Goal: Check status: Check status

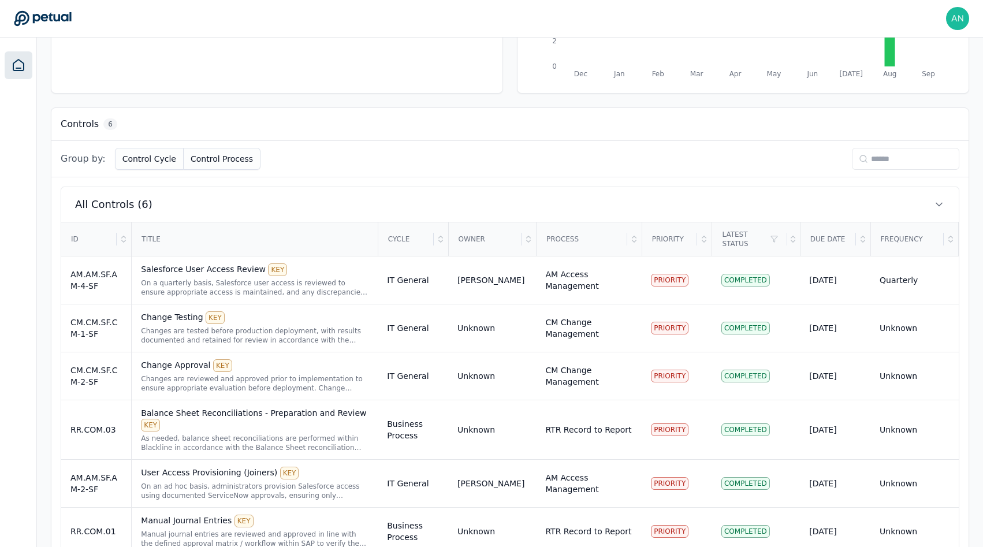
scroll to position [285, 0]
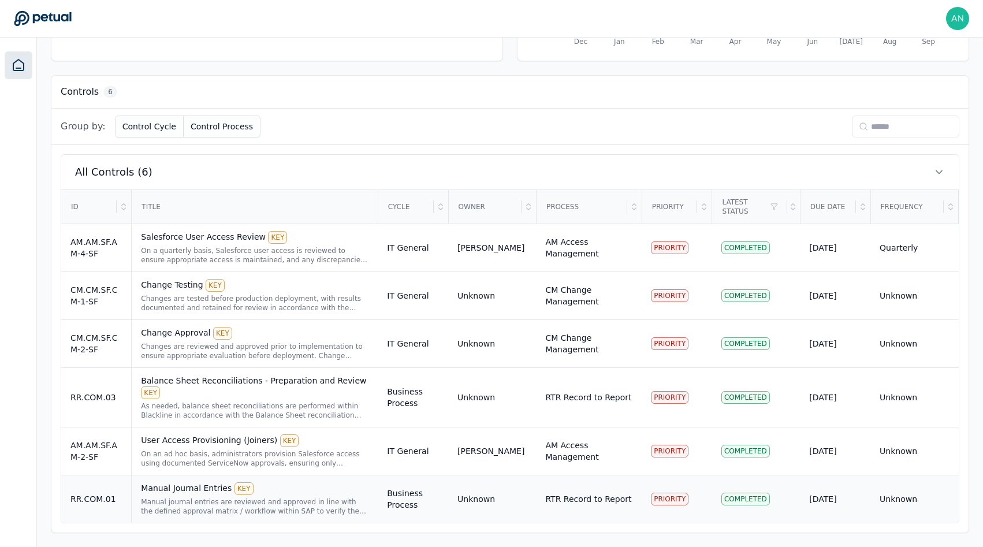
click at [200, 501] on div "Manual journal entries are reviewed and approved in line with the defined appro…" at bounding box center [255, 506] width 228 height 18
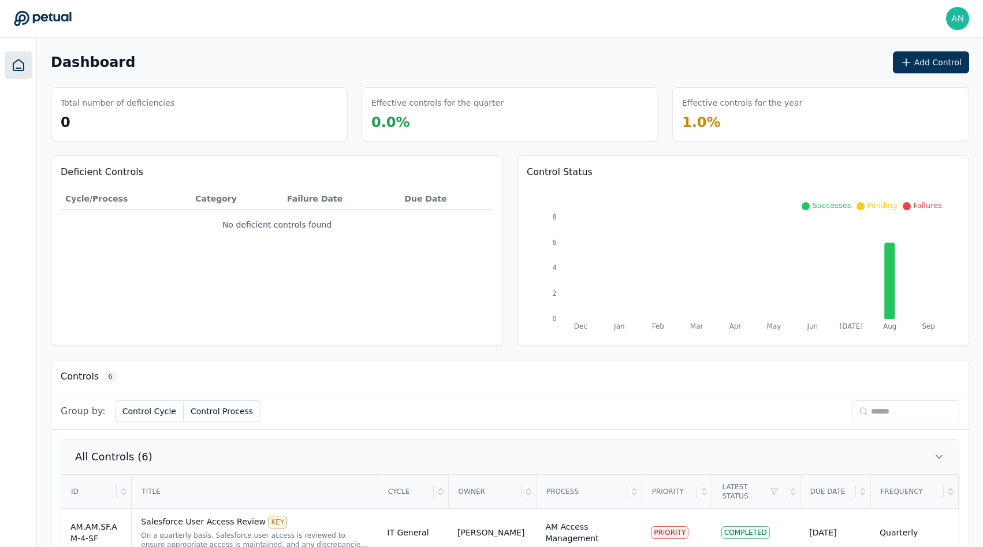
scroll to position [285, 0]
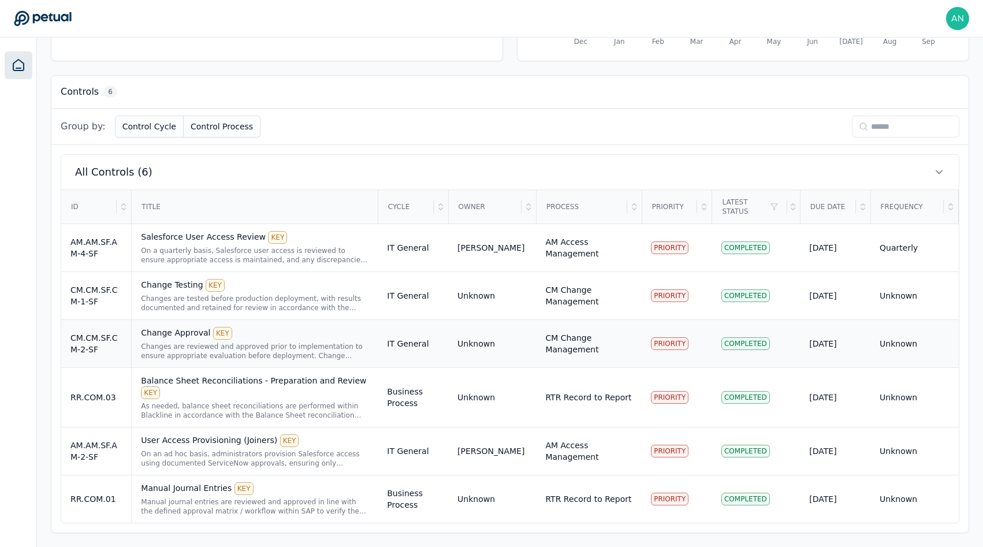
click at [290, 327] on div "Change Approval KEY" at bounding box center [255, 333] width 228 height 13
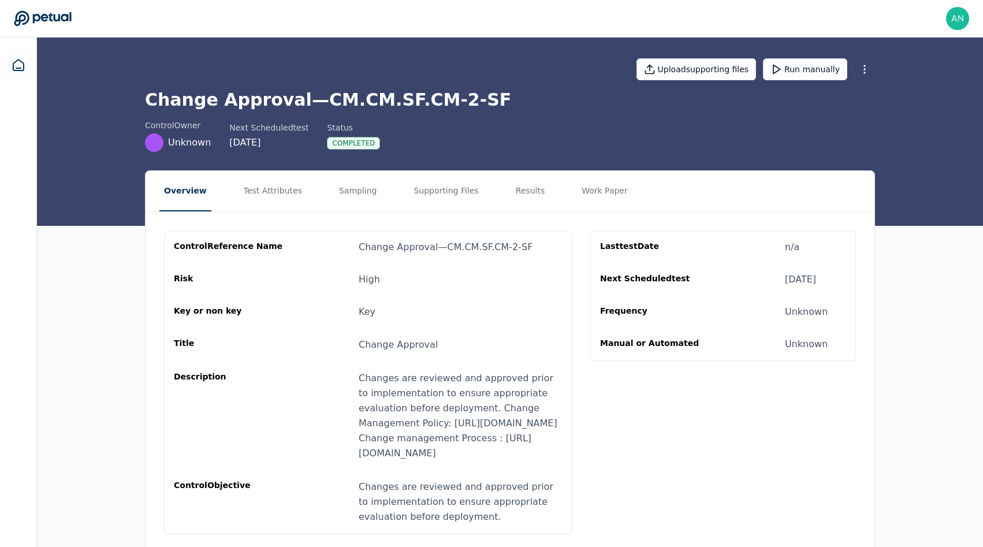
click at [376, 190] on nav "Overview Test Attributes Sampling Supporting Files Results Work Paper" at bounding box center [510, 191] width 729 height 40
click at [418, 190] on button "Supporting Files" at bounding box center [446, 191] width 74 height 40
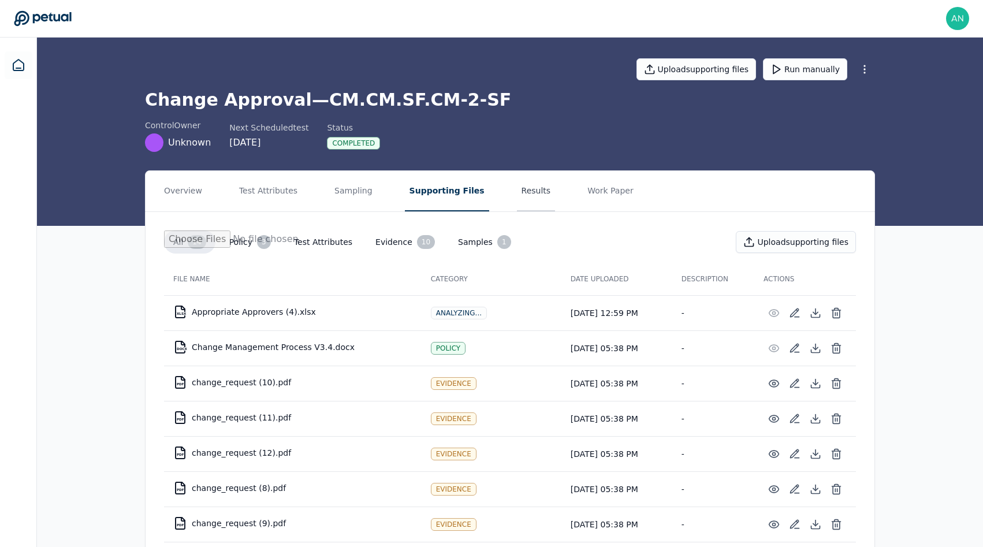
click at [517, 194] on button "Results" at bounding box center [536, 191] width 39 height 40
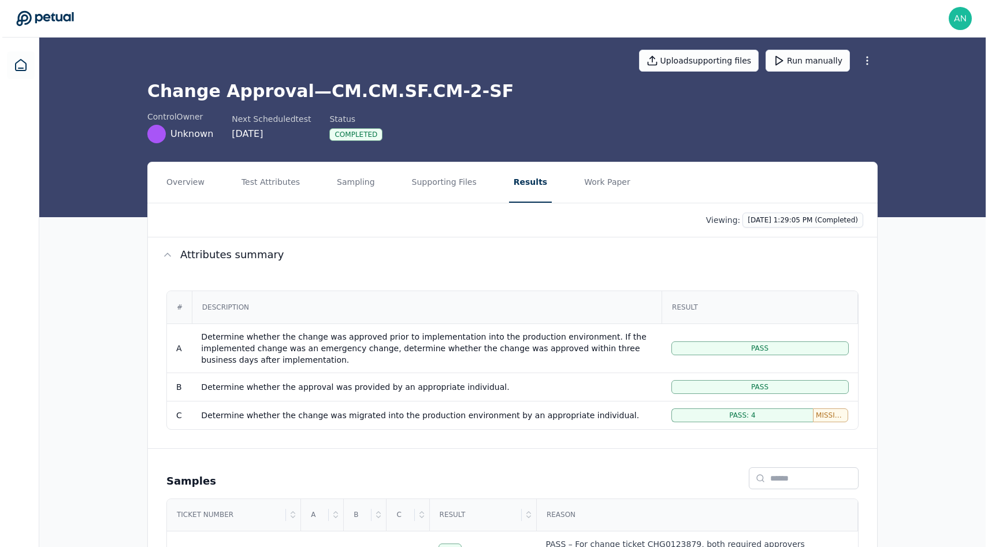
scroll to position [218, 0]
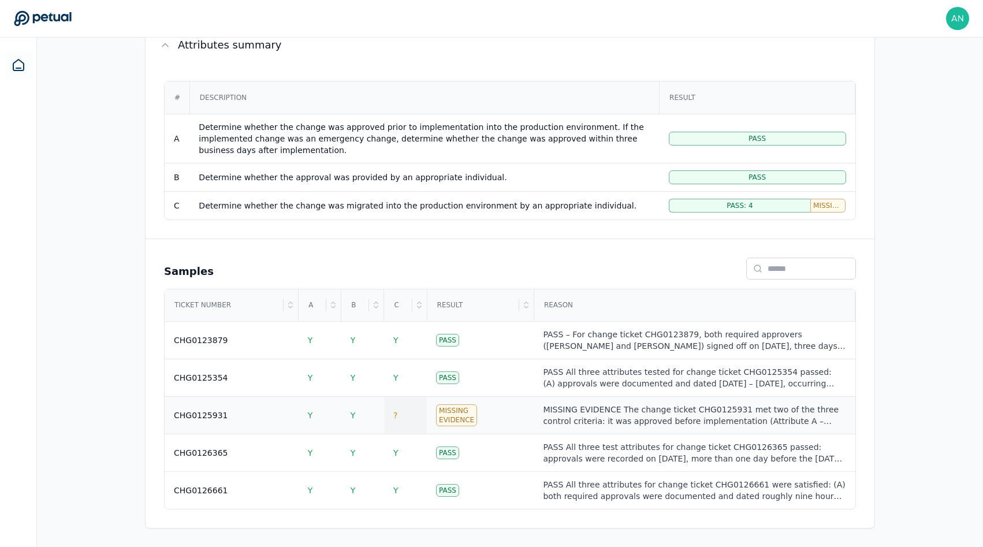
click at [404, 409] on td "?" at bounding box center [405, 416] width 43 height 38
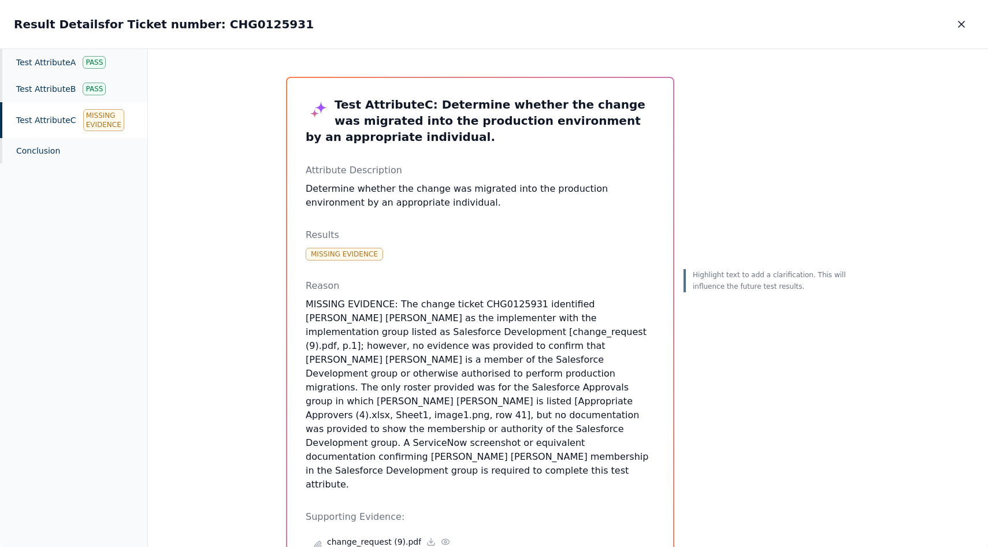
click at [47, 113] on div "Test Attribute C Missing Evidence" at bounding box center [73, 120] width 147 height 36
click at [43, 117] on div "Test Attribute C Missing Evidence" at bounding box center [73, 120] width 147 height 36
click at [59, 121] on div "Test Attribute C Missing Evidence" at bounding box center [73, 120] width 147 height 36
click at [475, 384] on p "MISSING EVIDENCE: The change ticket CHG0125931 identified [PERSON_NAME] [PERSON…" at bounding box center [479, 394] width 349 height 194
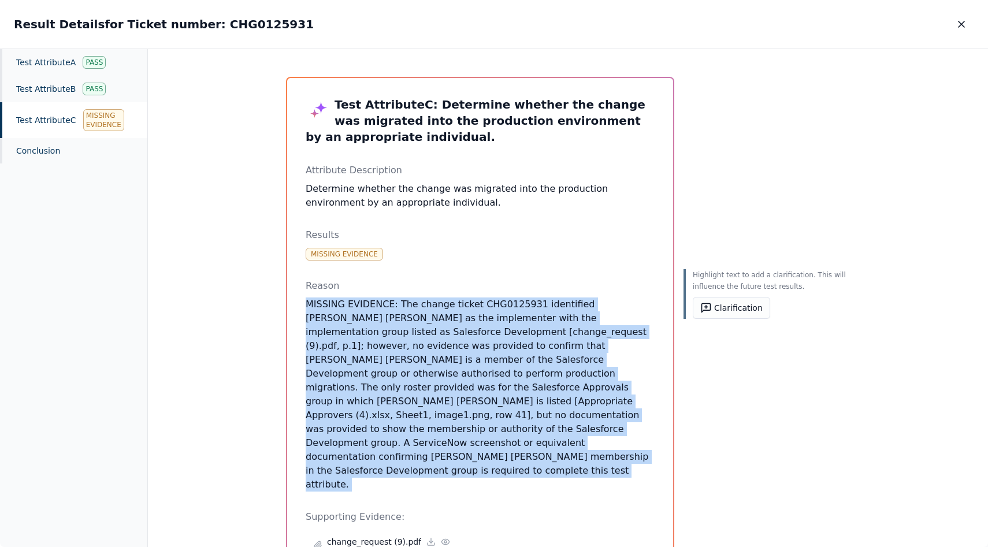
click at [475, 384] on p "MISSING EVIDENCE: The change ticket CHG0125931 identified [PERSON_NAME] [PERSON…" at bounding box center [479, 394] width 349 height 194
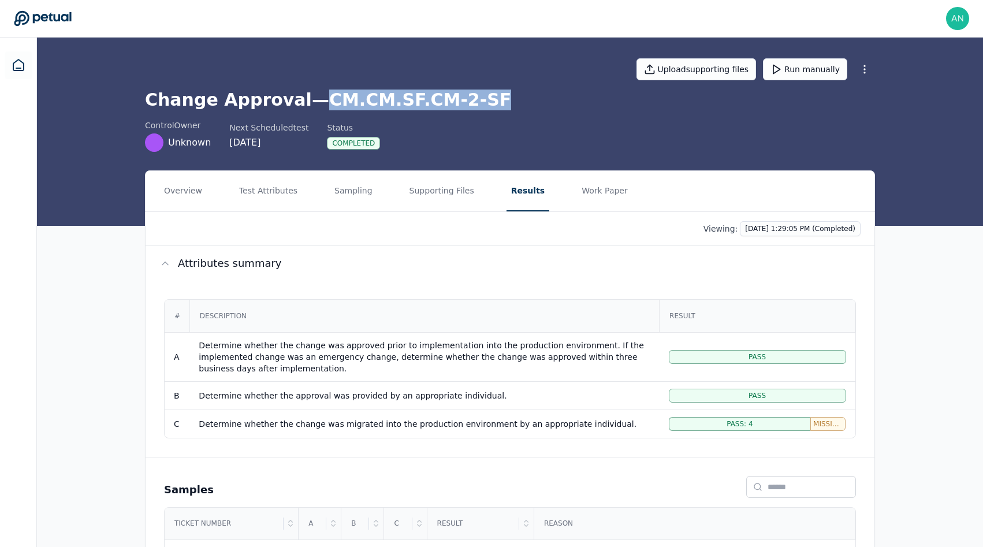
drag, startPoint x: 311, startPoint y: 100, endPoint x: 534, endPoint y: 99, distance: 223.5
click at [534, 99] on h1 "Change Approval — CM.CM.SF.CM-2-SF" at bounding box center [510, 100] width 730 height 21
copy h1 "CM.CM.SF.CM-2-SF"
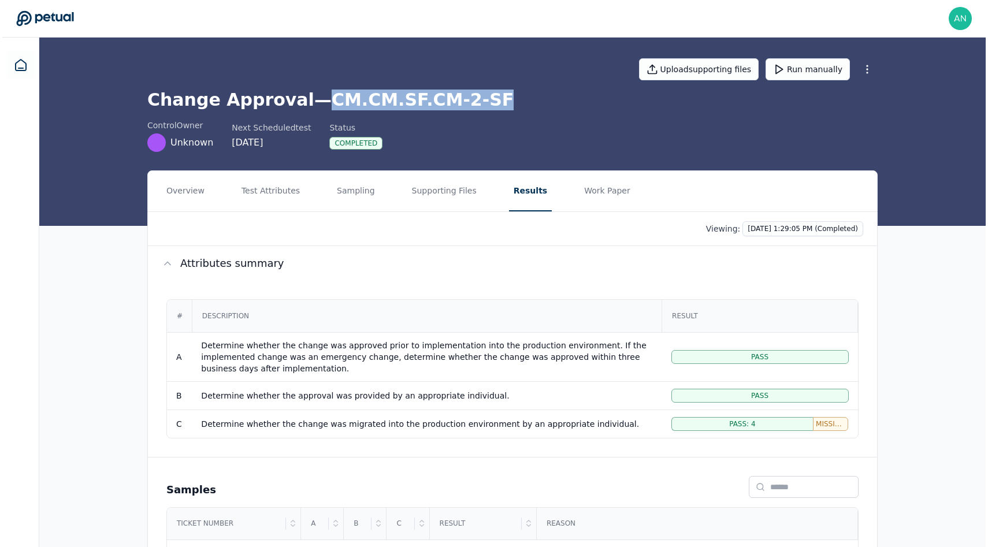
scroll to position [218, 0]
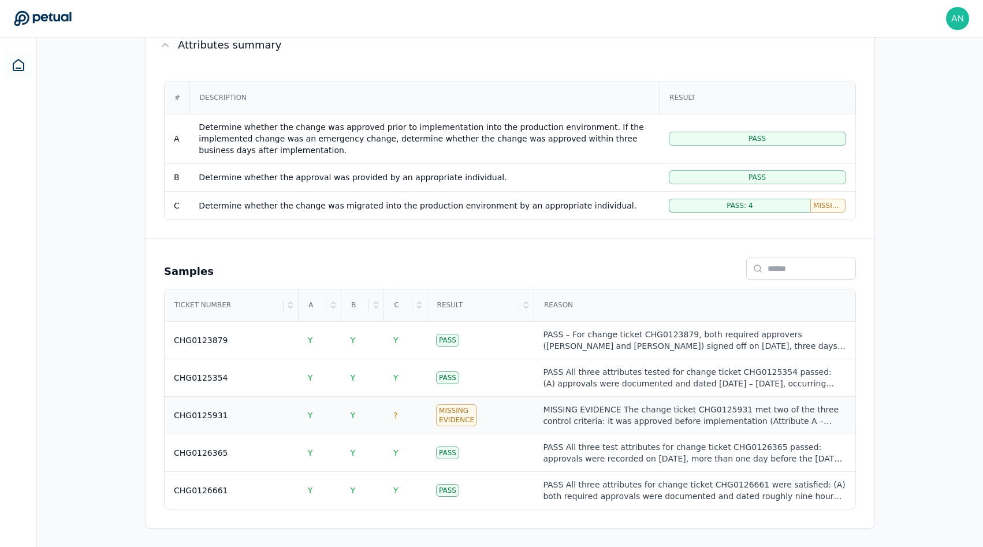
click at [252, 420] on div "CHG0125931" at bounding box center [232, 415] width 116 height 12
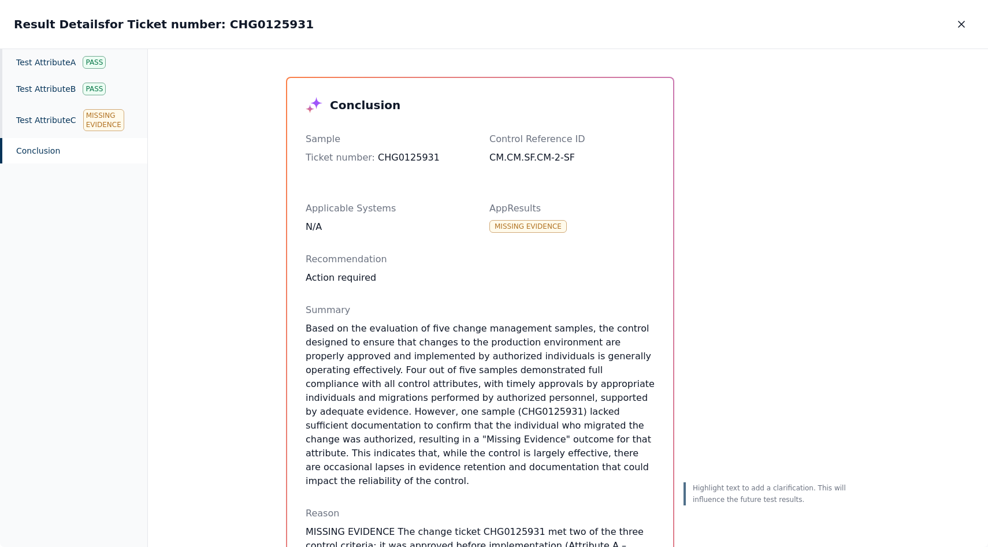
click at [241, 24] on h2 "Result Details for Ticket number: CHG0125931" at bounding box center [164, 24] width 300 height 16
copy h2 "CHG0125931"
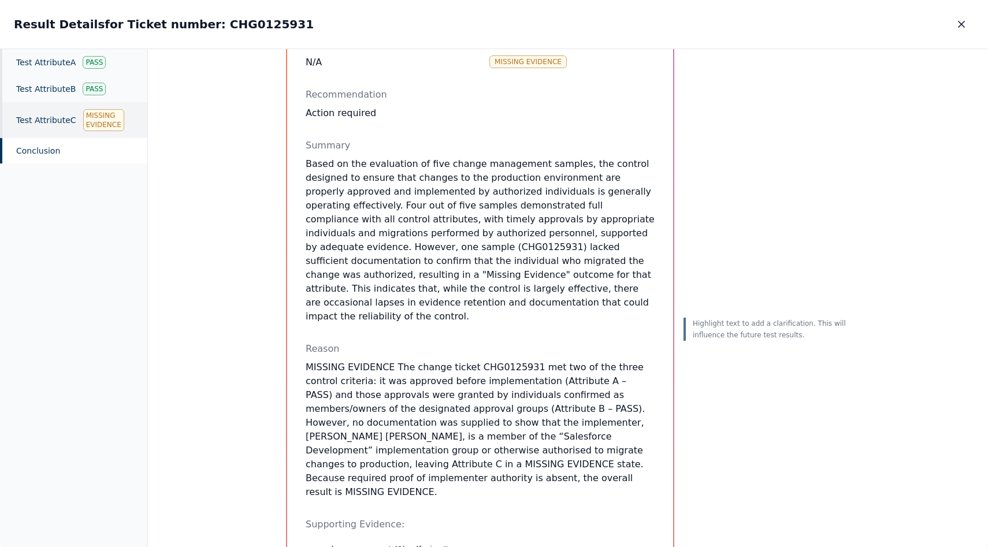
click at [92, 131] on div "Missing Evidence" at bounding box center [103, 120] width 41 height 22
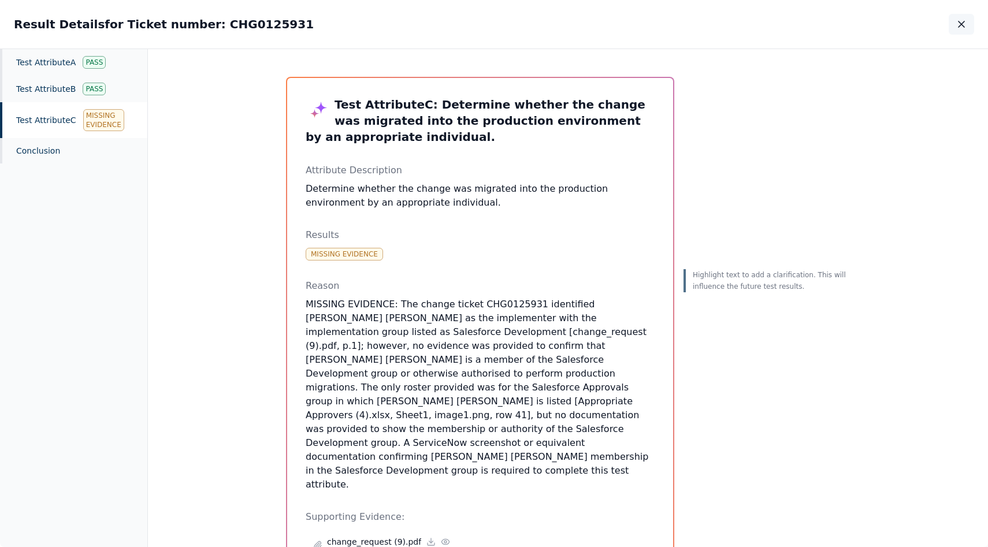
click at [961, 28] on icon "button" at bounding box center [961, 24] width 12 height 12
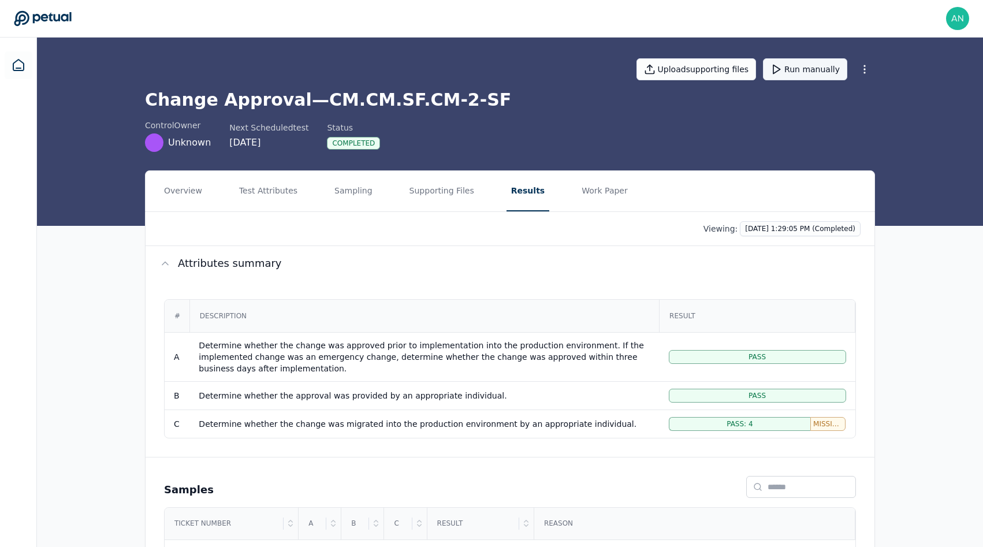
click at [799, 76] on button "Run manually" at bounding box center [805, 69] width 84 height 22
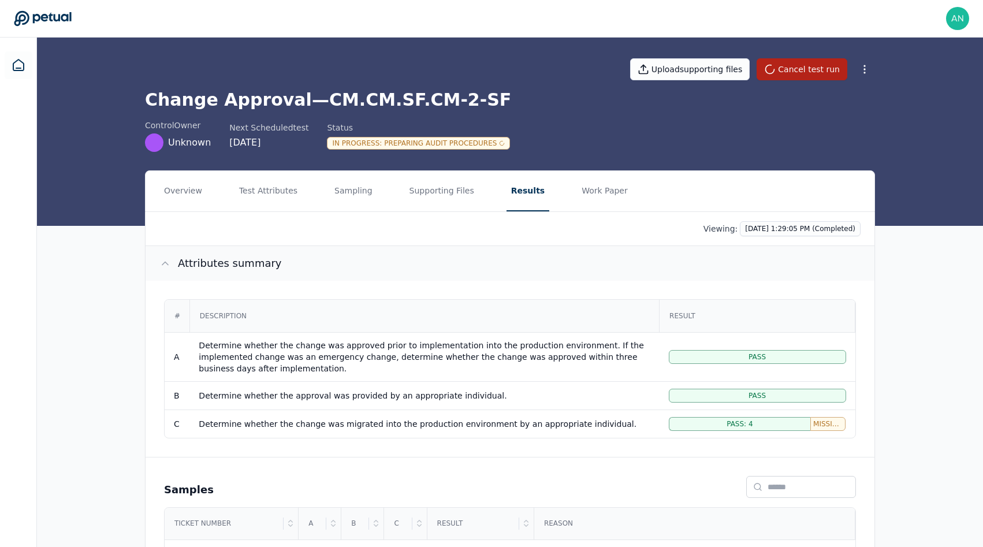
click at [487, 266] on button "Attributes summary" at bounding box center [510, 263] width 729 height 35
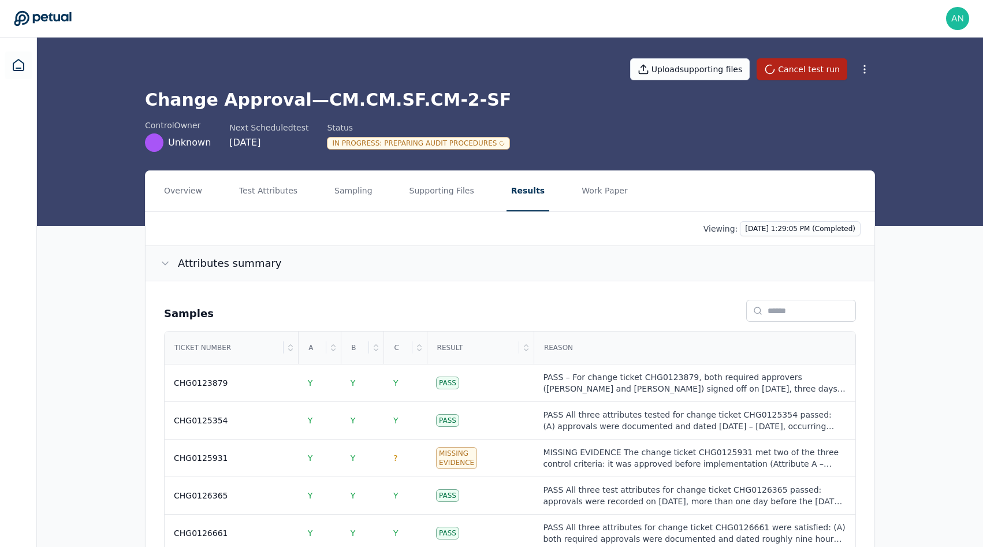
click at [487, 266] on button "Attributes summary" at bounding box center [510, 263] width 729 height 35
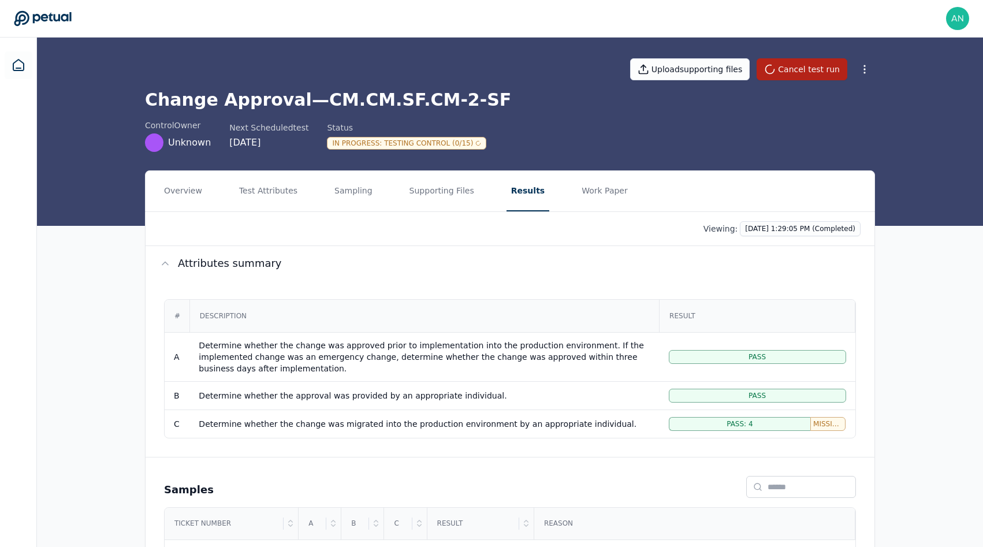
click at [118, 273] on div "Overview Test Attributes Sampling Supporting Files Results Work Paper Viewing: …" at bounding box center [510, 467] width 946 height 595
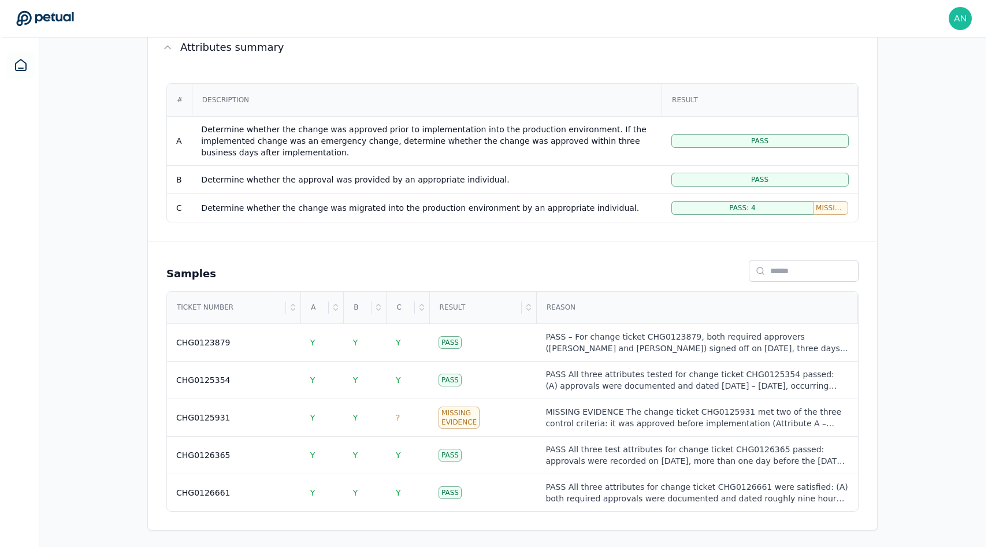
scroll to position [218, 0]
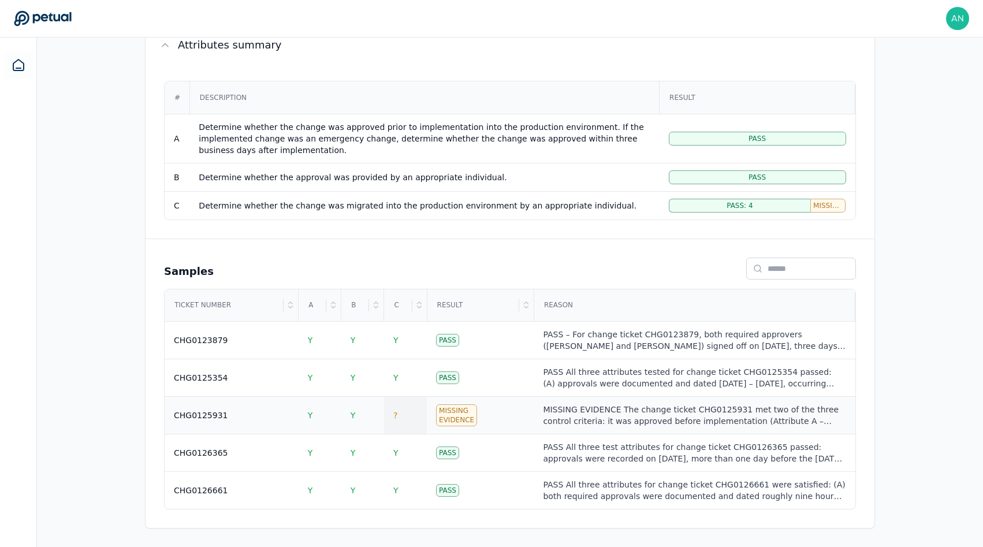
click at [402, 415] on td "?" at bounding box center [405, 416] width 43 height 38
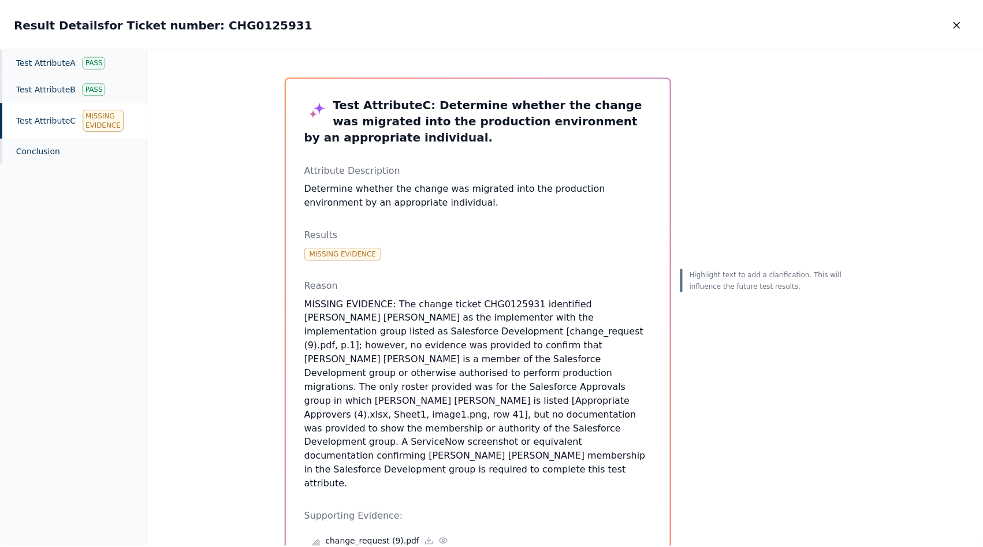
scroll to position [91, 0]
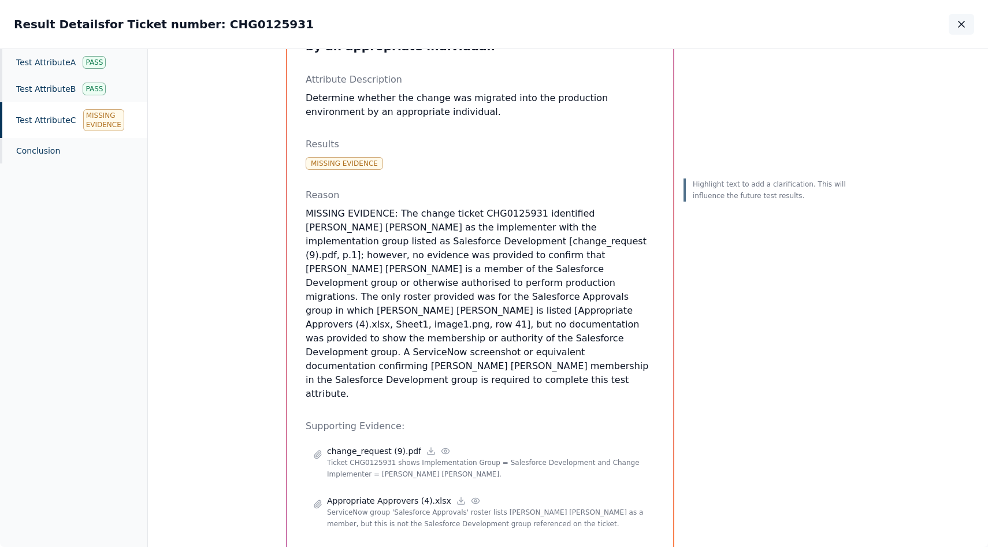
click at [952, 24] on button "button" at bounding box center [960, 24] width 25 height 21
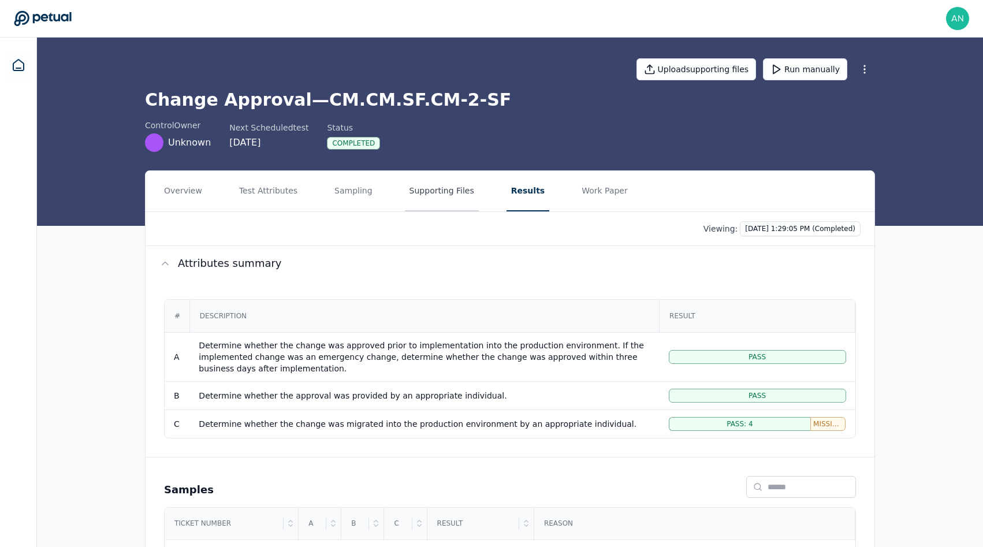
click at [426, 184] on button "Supporting Files" at bounding box center [442, 191] width 74 height 40
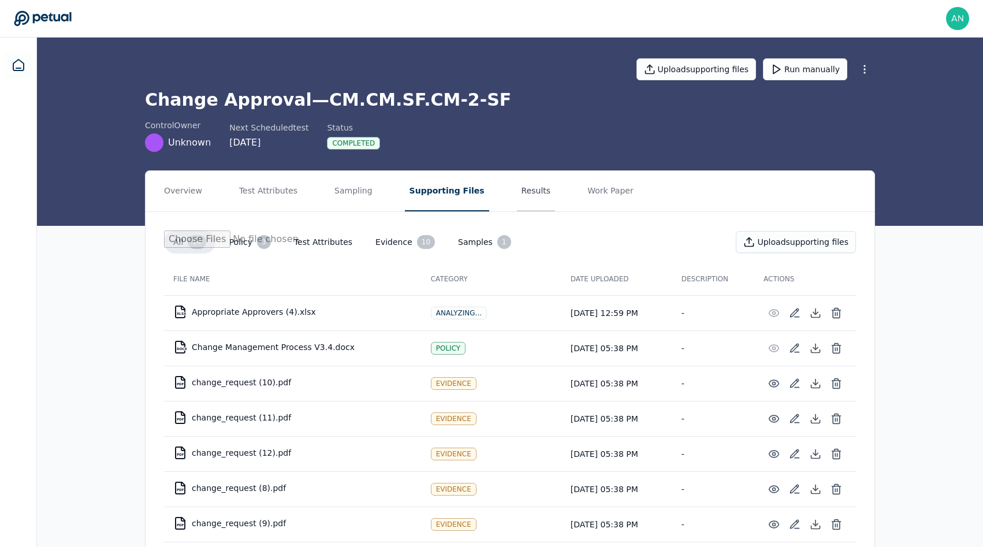
click at [517, 187] on button "Results" at bounding box center [536, 191] width 39 height 40
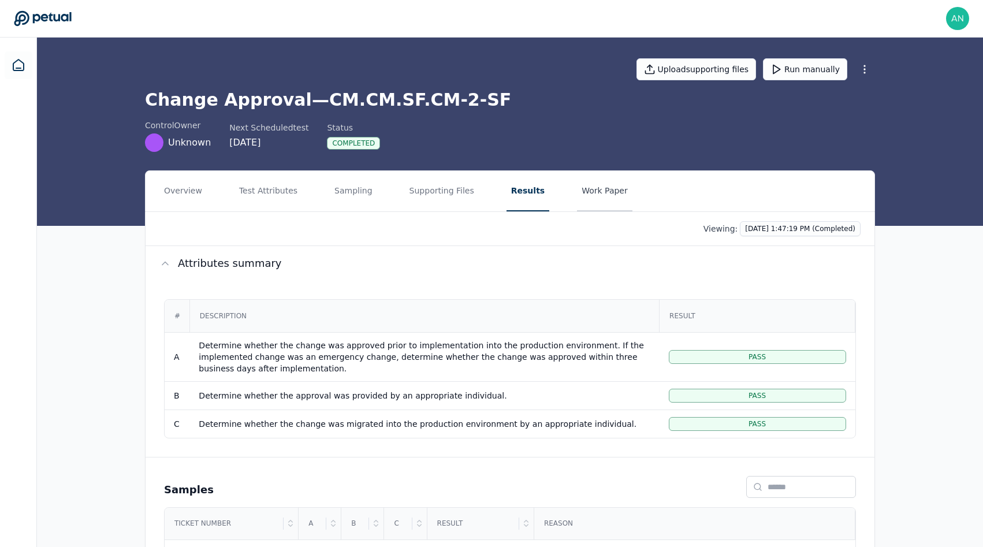
click at [577, 195] on button "Work Paper" at bounding box center [604, 191] width 55 height 40
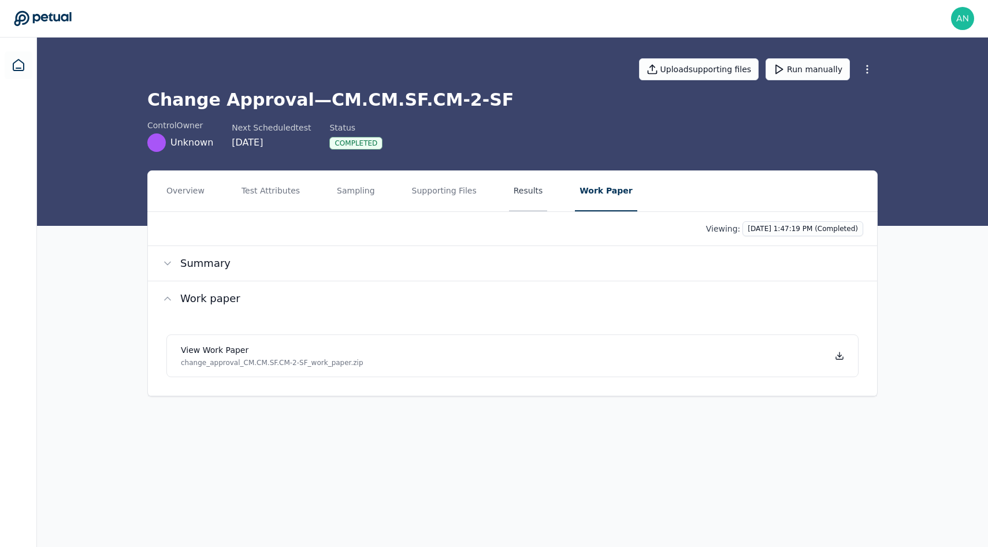
click at [509, 192] on button "Results" at bounding box center [528, 191] width 39 height 40
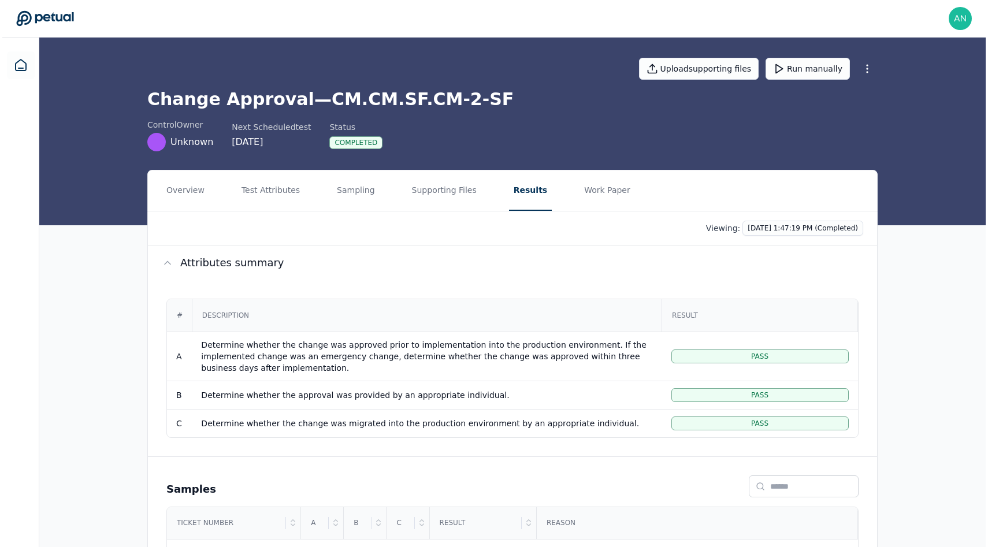
scroll to position [218, 0]
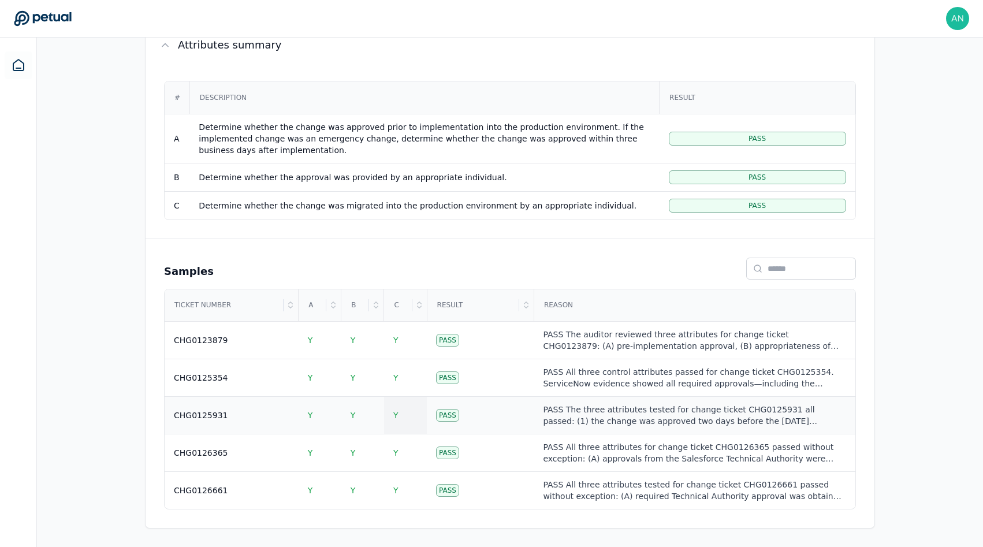
click at [386, 423] on td "Y" at bounding box center [405, 416] width 43 height 38
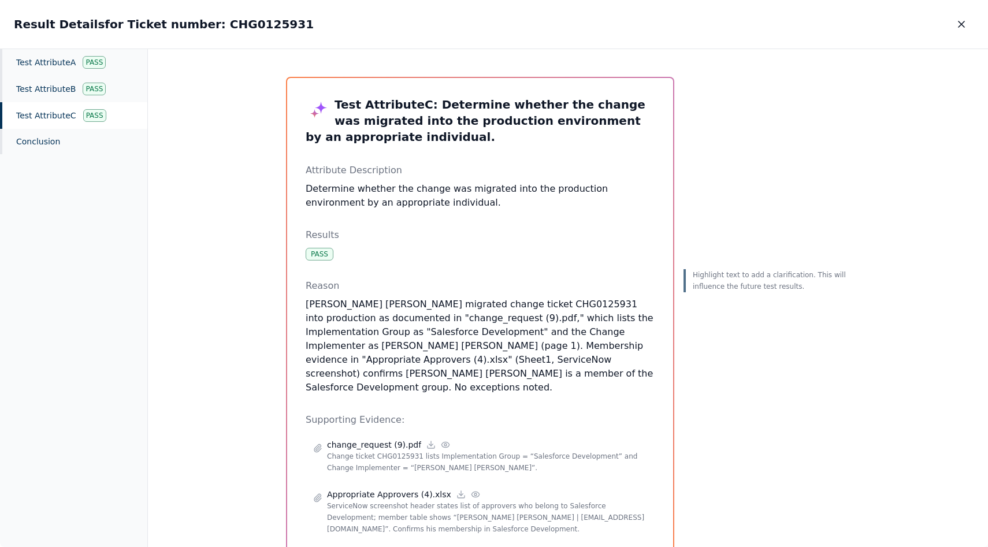
click at [74, 113] on div "Test Attribute C Pass" at bounding box center [73, 115] width 147 height 27
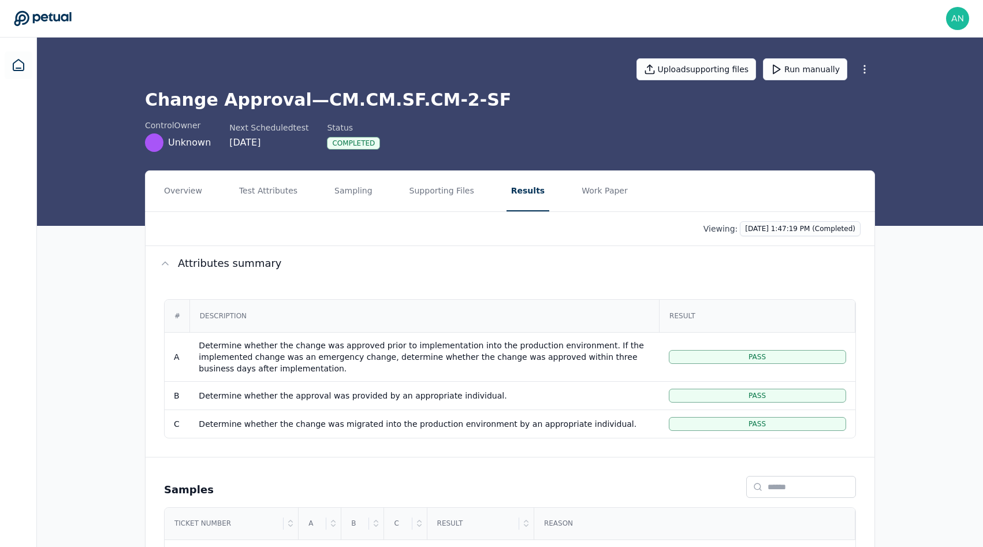
scroll to position [218, 0]
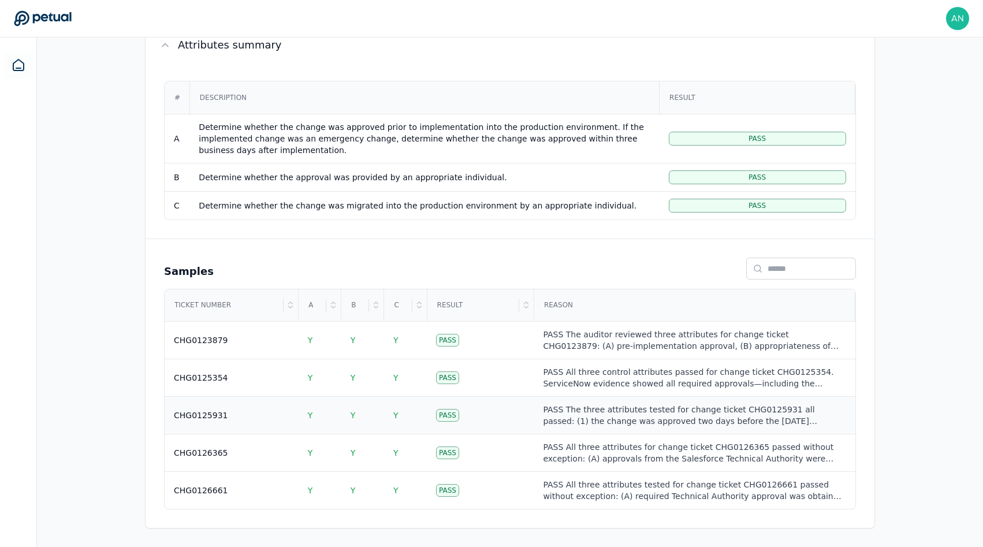
click at [237, 407] on td "CHG0125931" at bounding box center [232, 416] width 134 height 38
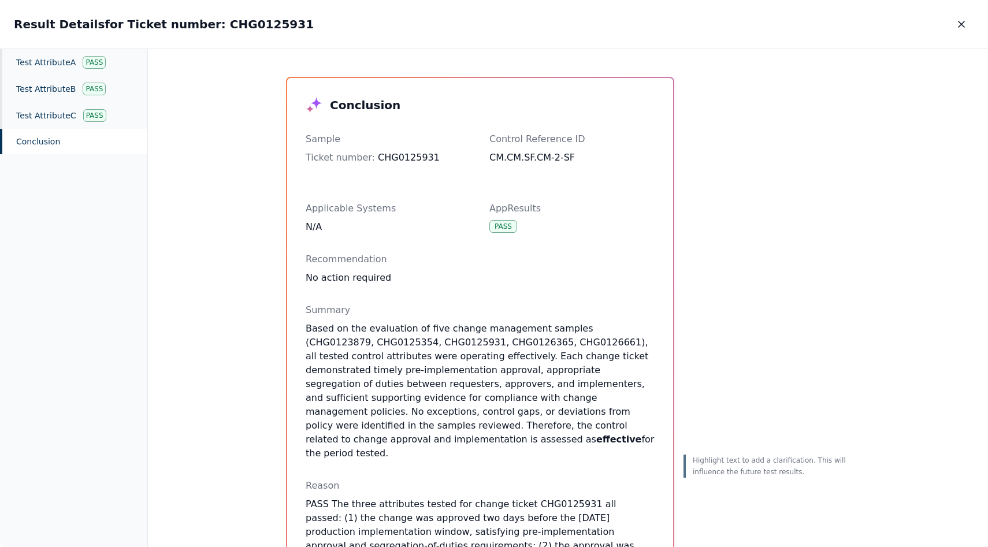
click at [218, 28] on h2 "Result Details for Ticket number: CHG0125931" at bounding box center [164, 24] width 300 height 16
copy h2 "CHG0125931"
click at [957, 21] on icon "button" at bounding box center [961, 24] width 12 height 12
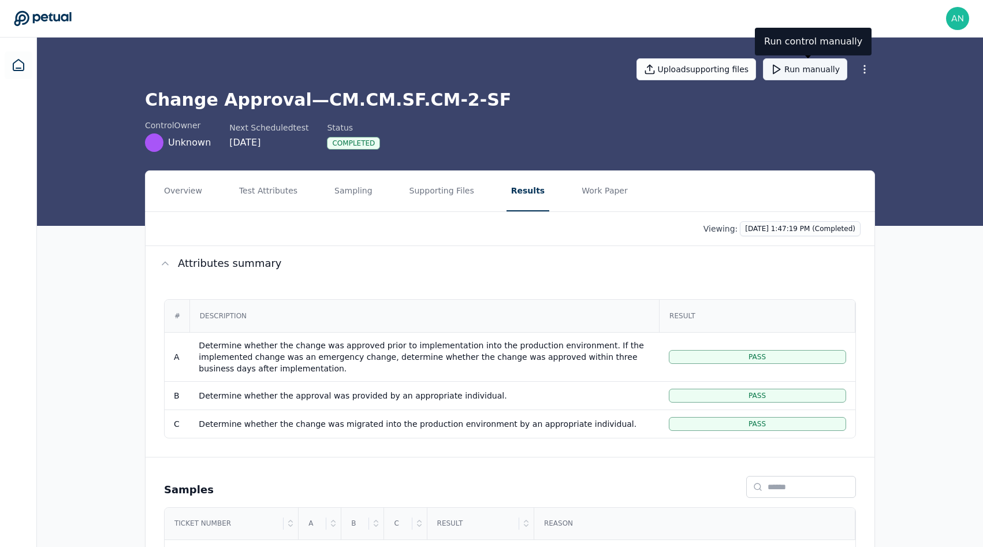
click at [805, 66] on button "Run manually" at bounding box center [805, 69] width 84 height 22
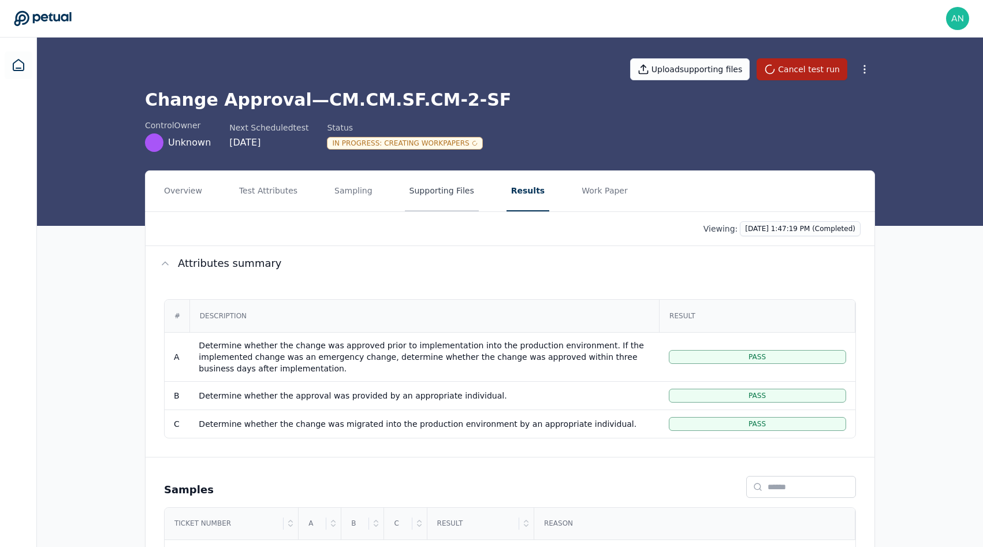
click at [405, 185] on button "Supporting Files" at bounding box center [442, 191] width 74 height 40
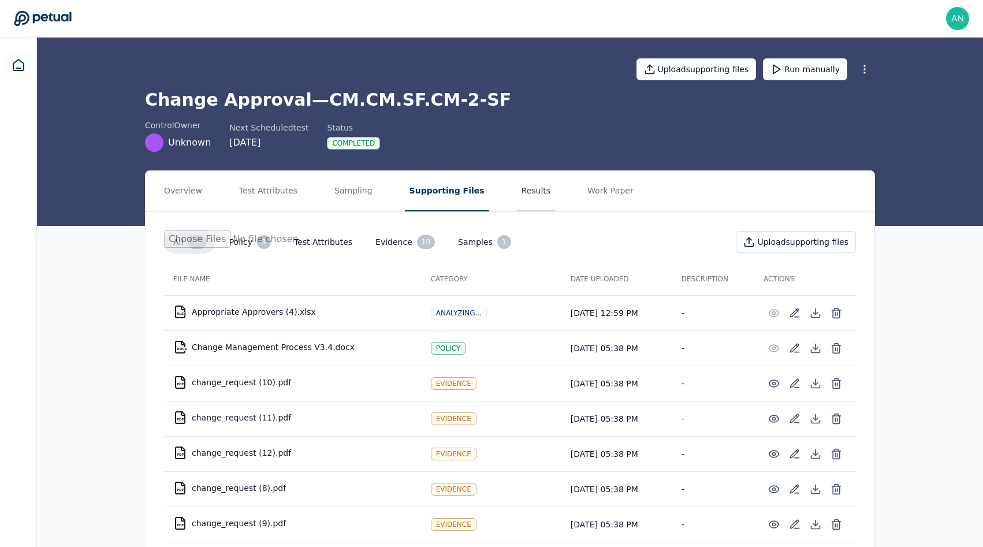
click at [517, 188] on button "Results" at bounding box center [536, 191] width 39 height 40
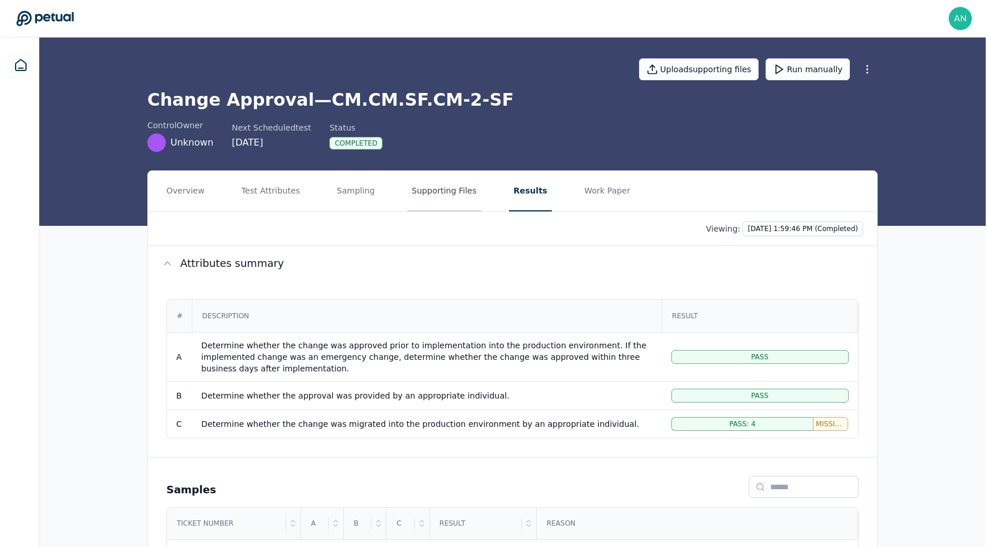
scroll to position [218, 0]
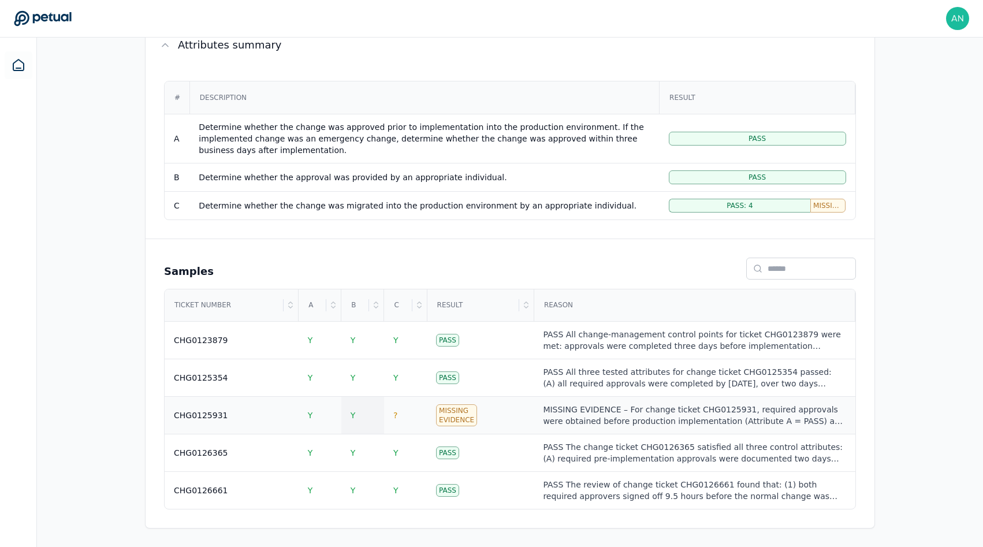
click at [348, 419] on td "Y" at bounding box center [362, 416] width 43 height 38
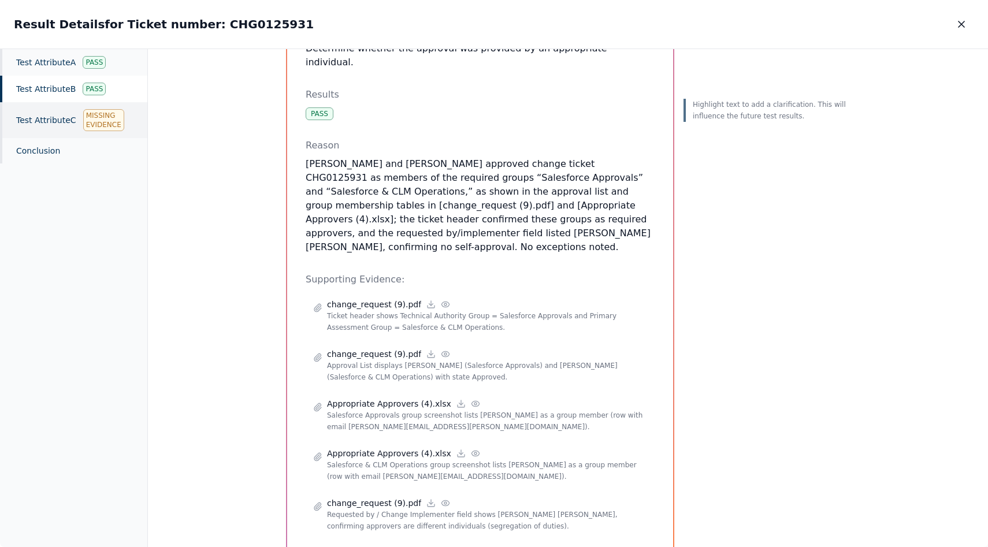
click at [53, 118] on div "Test Attribute C Missing Evidence" at bounding box center [73, 120] width 147 height 36
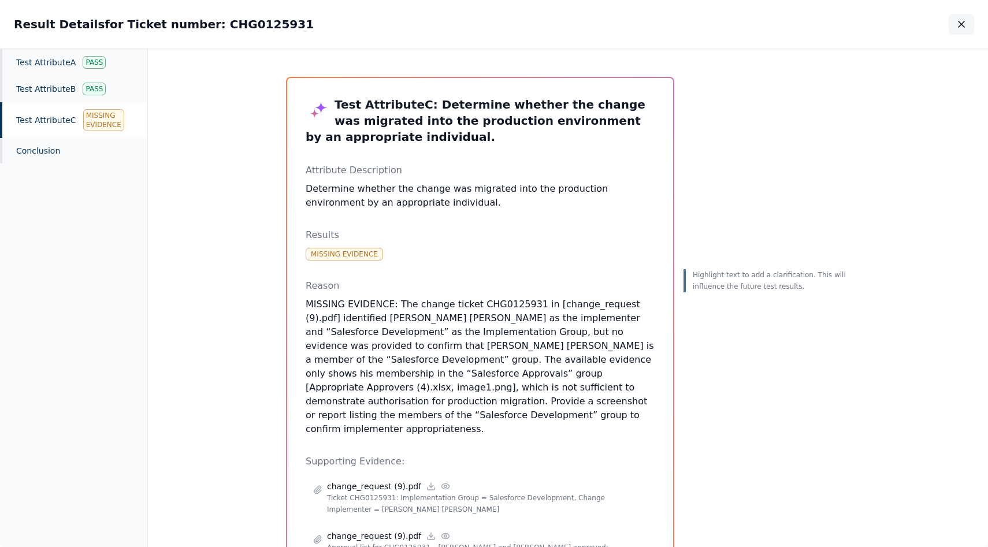
click at [957, 28] on icon "button" at bounding box center [961, 24] width 12 height 12
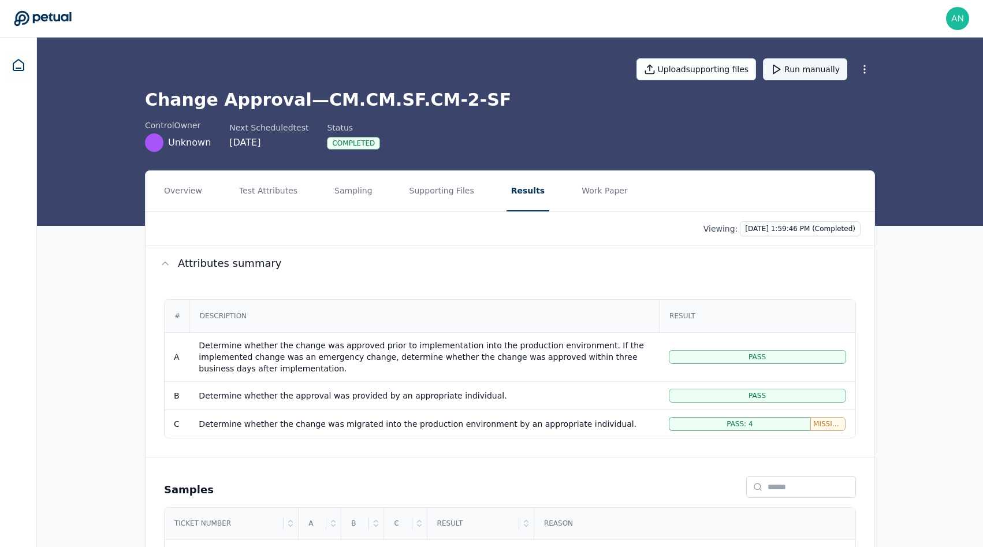
click at [807, 71] on button "Run manually" at bounding box center [805, 69] width 84 height 22
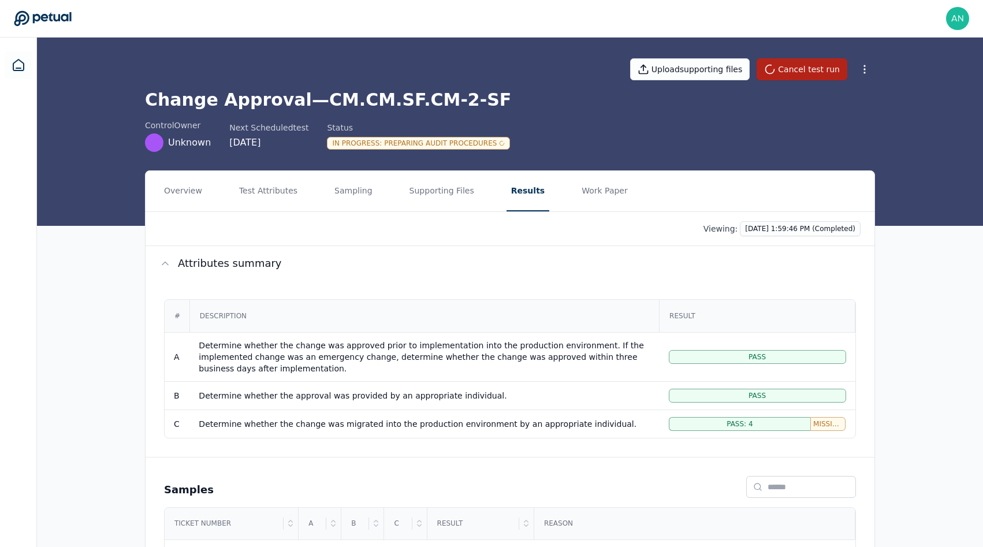
click at [327, 96] on h1 "Change Approval — CM.CM.SF.CM-2-SF" at bounding box center [510, 100] width 730 height 21
click at [410, 96] on h1 "Change Approval — CM.CM.SF.CM-2-SF" at bounding box center [510, 100] width 730 height 21
click at [339, 96] on h1 "Change Approval — CM.CM.SF.CM-2-SF" at bounding box center [510, 100] width 730 height 21
click at [322, 96] on h1 "Change Approval — CM.CM.SF.CM-2-SF" at bounding box center [510, 100] width 730 height 21
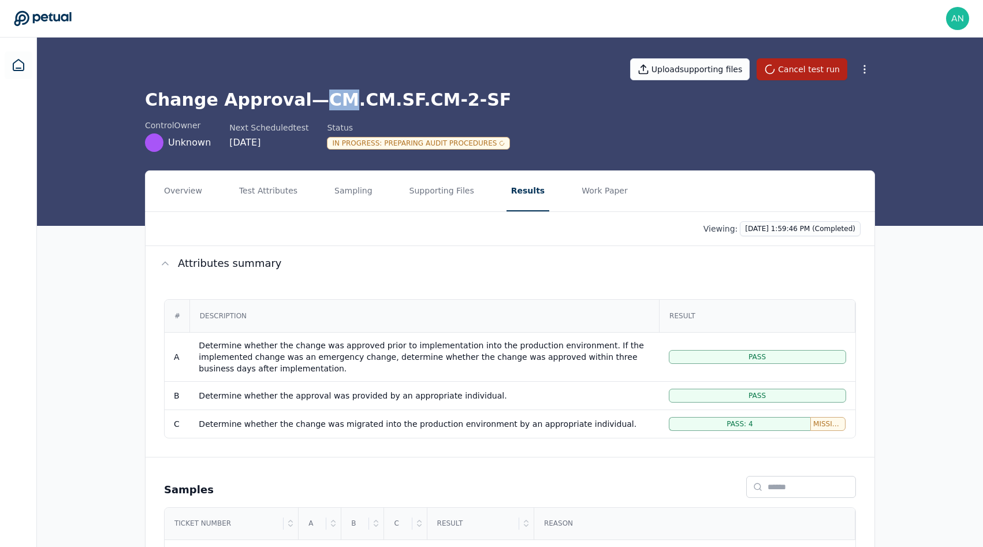
click at [322, 96] on h1 "Change Approval — CM.CM.SF.CM-2-SF" at bounding box center [510, 100] width 730 height 21
click at [421, 96] on h1 "Change Approval — CM.CM.SF.CM-2-SF" at bounding box center [510, 100] width 730 height 21
click at [429, 96] on h1 "Change Approval — CM.CM.SF.CM-2-SF" at bounding box center [510, 100] width 730 height 21
click at [449, 96] on h1 "Change Approval — CM.CM.SF.CM-2-SF" at bounding box center [510, 100] width 730 height 21
copy h1 "CM.CM.SF.CM-2-SF"
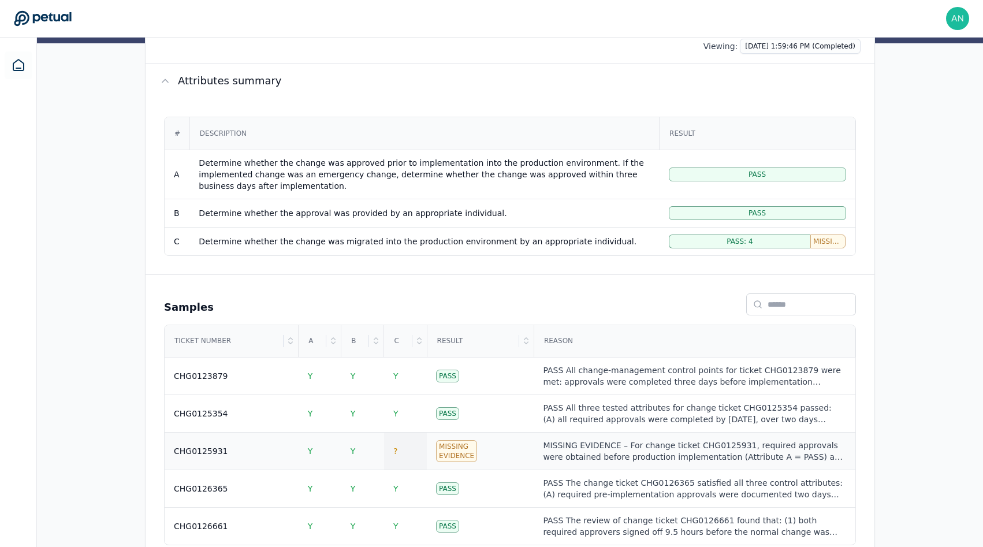
scroll to position [218, 0]
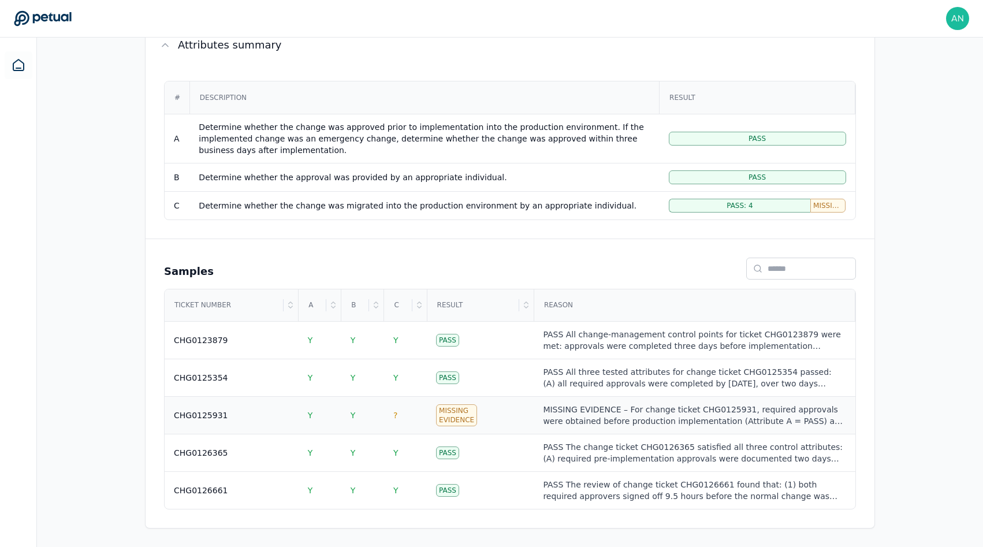
click at [228, 414] on div "CHG0125931" at bounding box center [232, 415] width 116 height 12
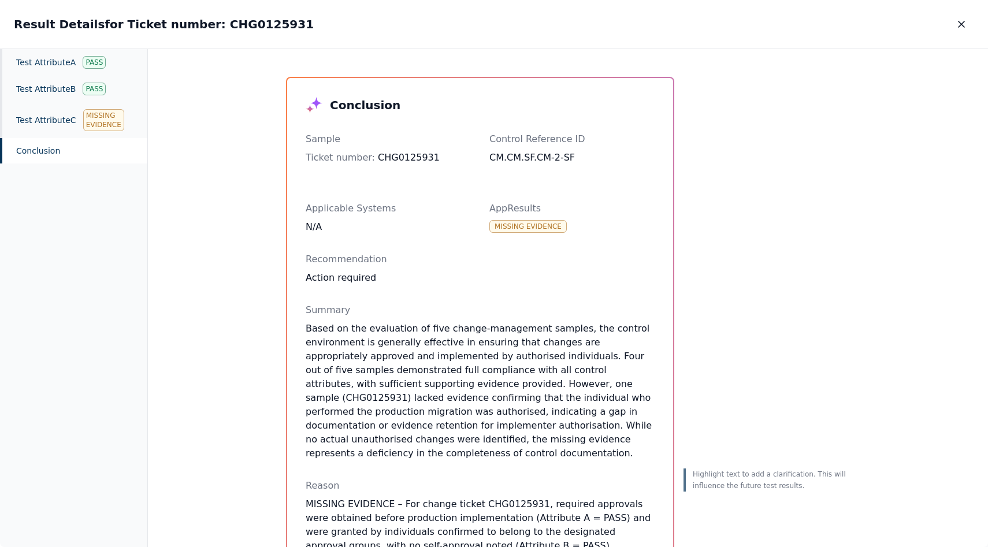
click at [395, 155] on div "Ticket number : CHG0125931" at bounding box center [387, 158] width 165 height 14
copy div "CHG0125931"
click at [956, 26] on icon "button" at bounding box center [961, 24] width 12 height 12
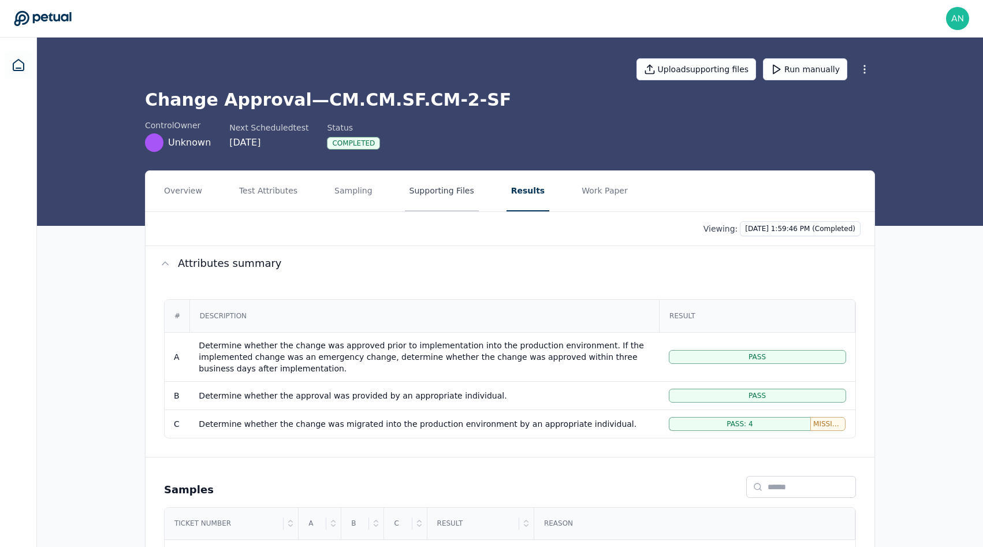
click at [446, 189] on button "Supporting Files" at bounding box center [442, 191] width 74 height 40
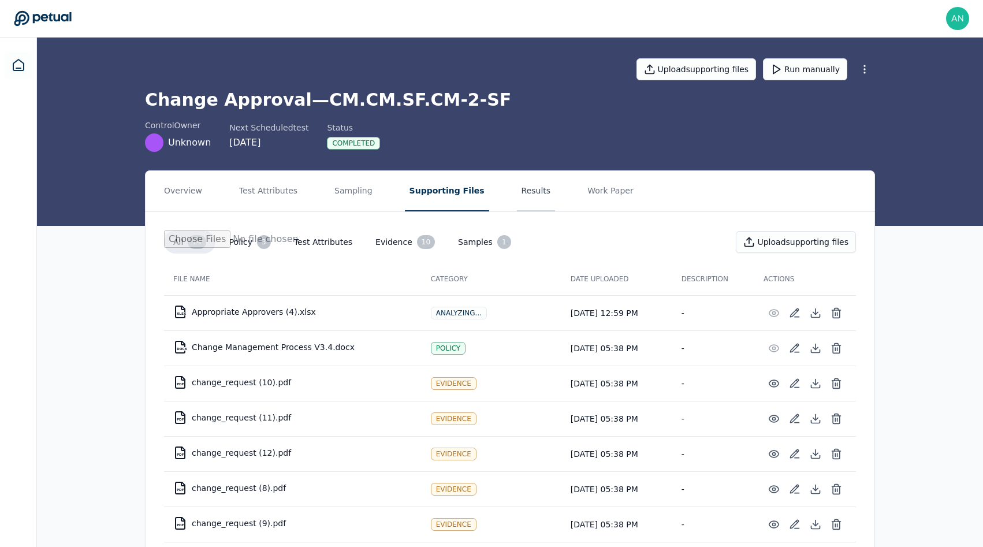
click at [517, 200] on button "Results" at bounding box center [536, 191] width 39 height 40
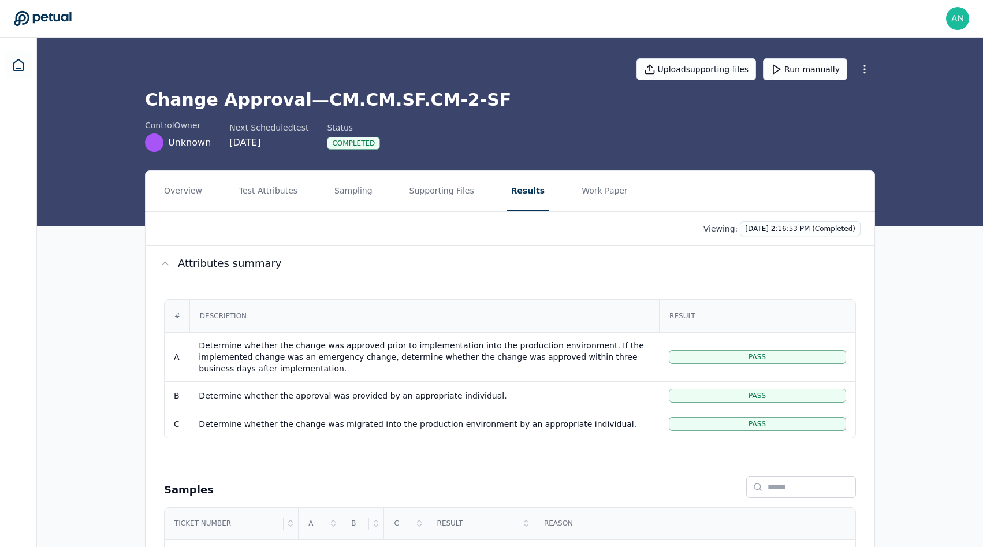
scroll to position [218, 0]
